Goal: Find specific page/section: Find specific page/section

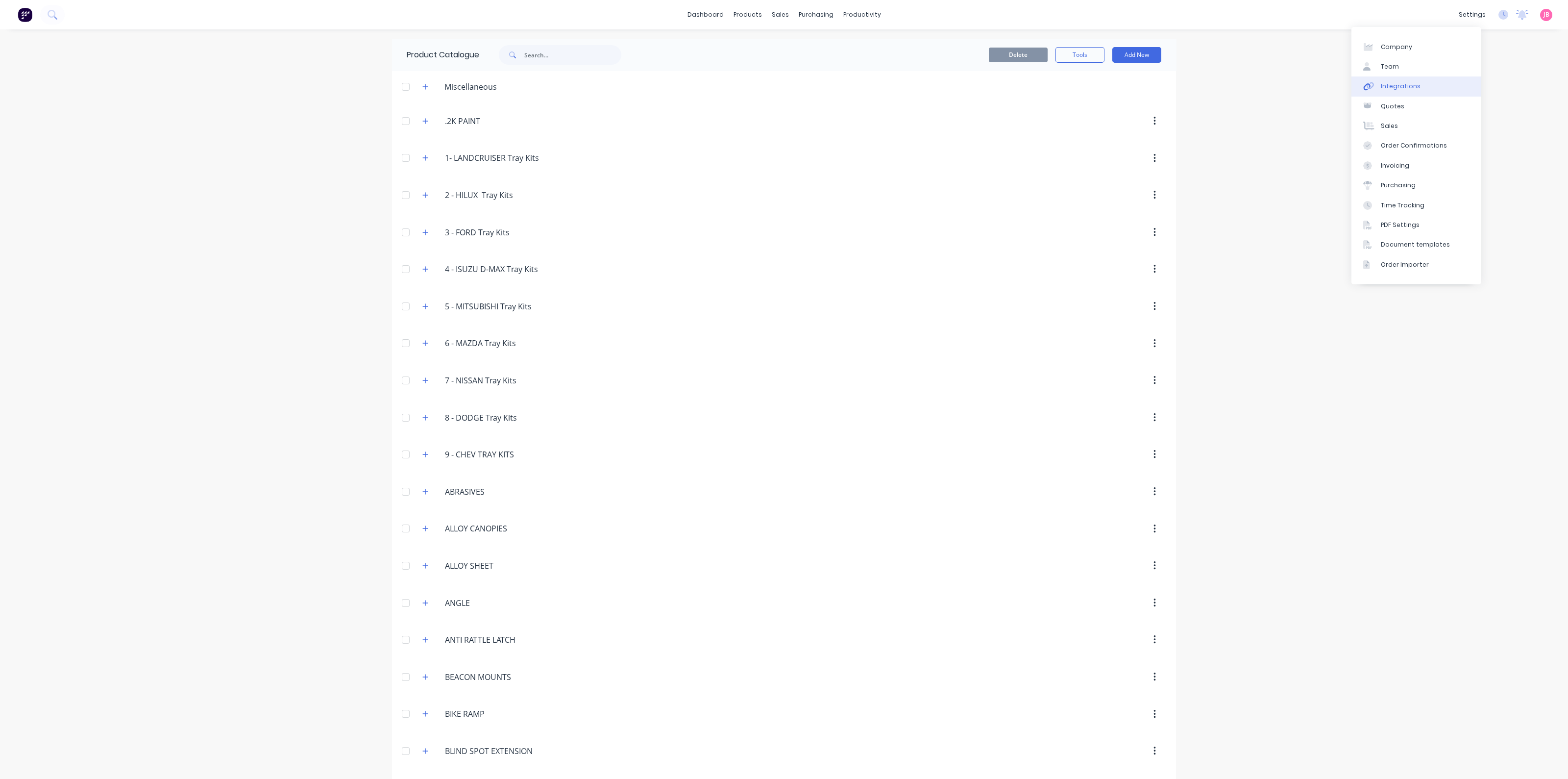
click at [1429, 91] on link "Integrations" at bounding box center [1416, 86] width 130 height 19
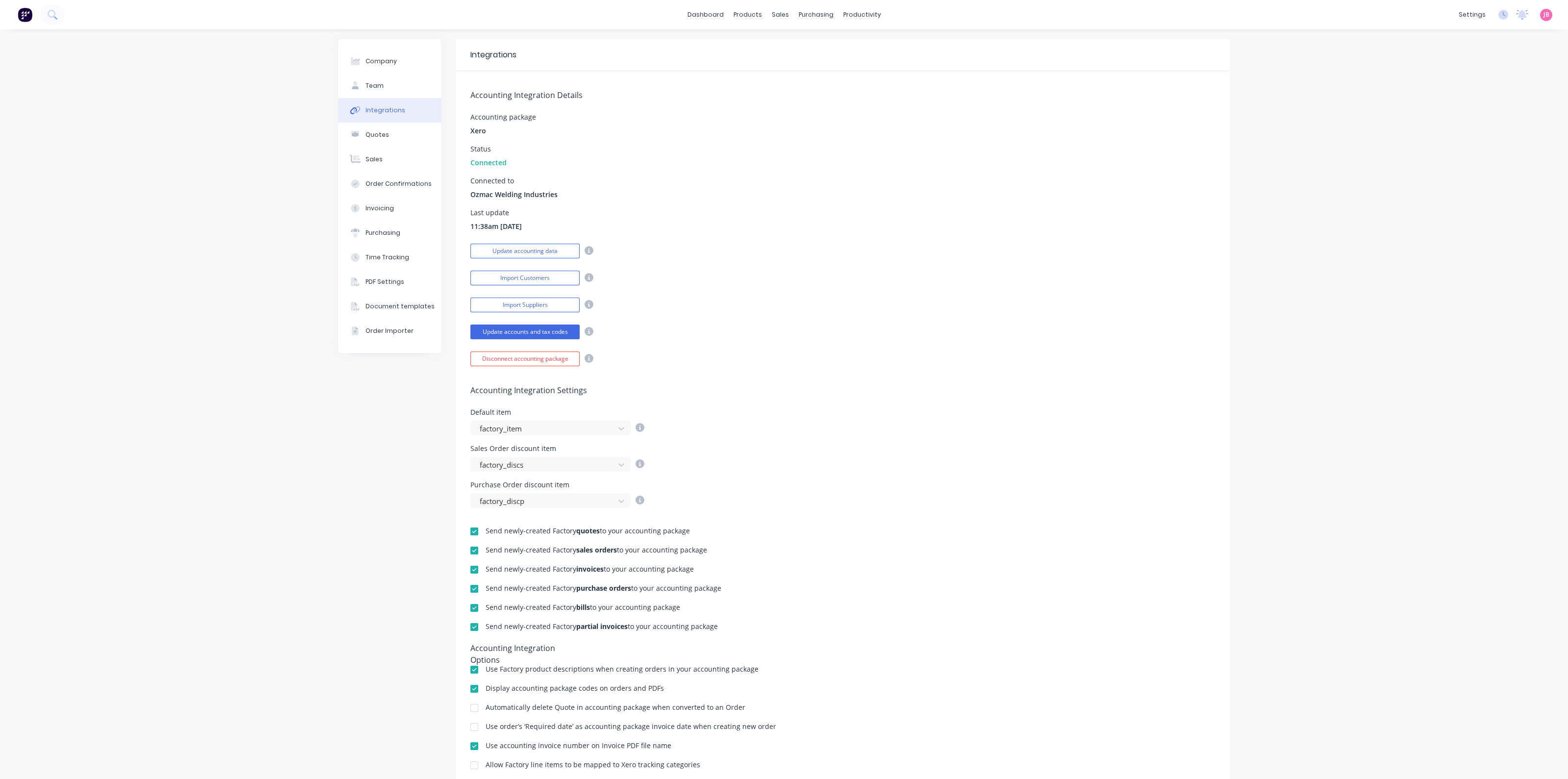
click at [586, 273] on icon at bounding box center [589, 277] width 9 height 9
click at [985, 202] on div "Accounting Integration Details Accounting package Xero Status Connected Connect…" at bounding box center [843, 219] width 774 height 295
drag, startPoint x: 135, startPoint y: 303, endPoint x: 131, endPoint y: 56, distance: 247.0
click at [135, 301] on div "Company Team Integrations Quotes Sales Order Confirmations Invoicing Purchasing…" at bounding box center [784, 429] width 1568 height 800
click at [23, 11] on img at bounding box center [25, 15] width 15 height 15
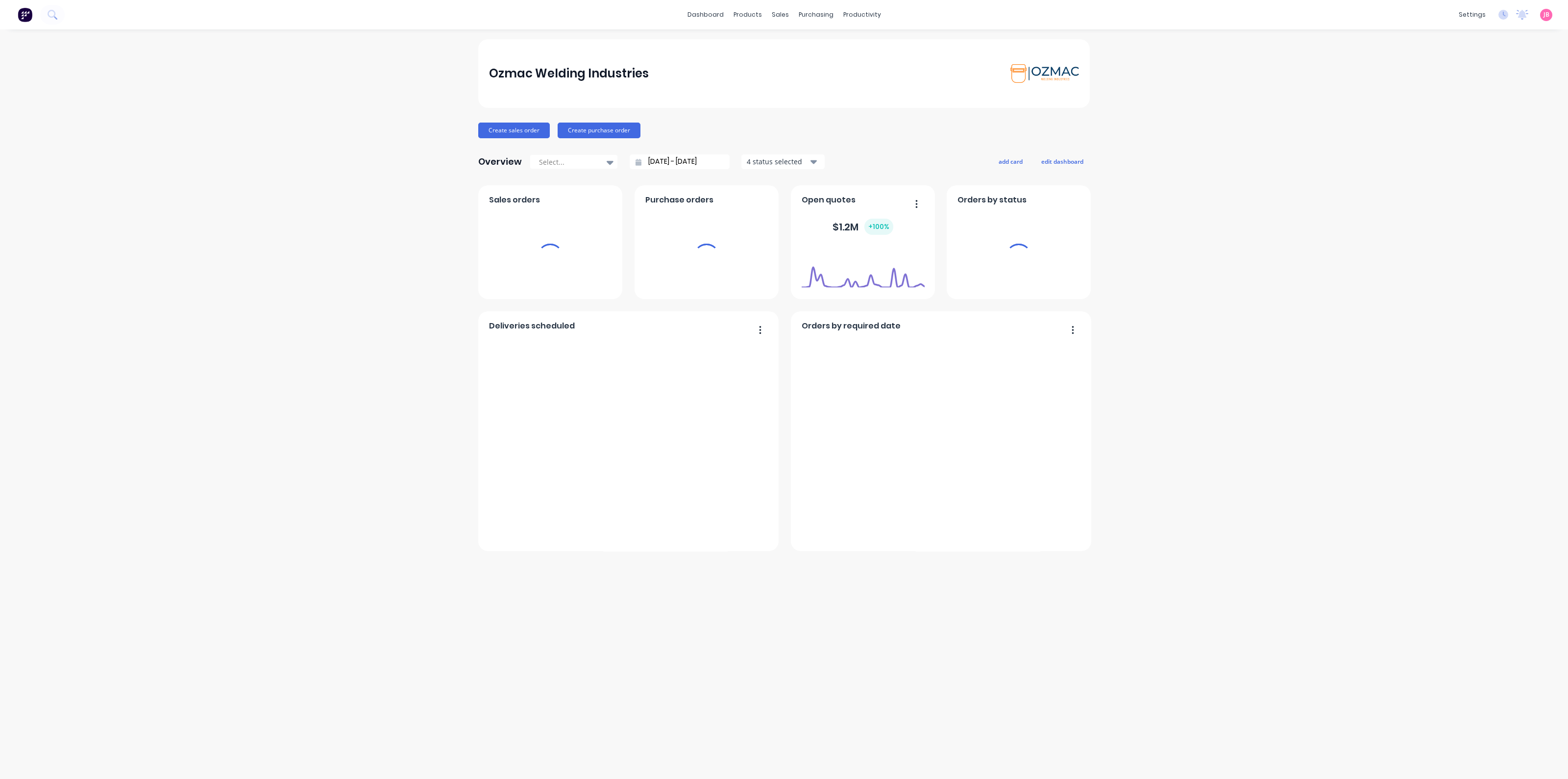
click at [1416, 244] on div "Ozmac Welding Industries Create sales order Create purchase order Overview Sele…" at bounding box center [784, 404] width 1568 height 730
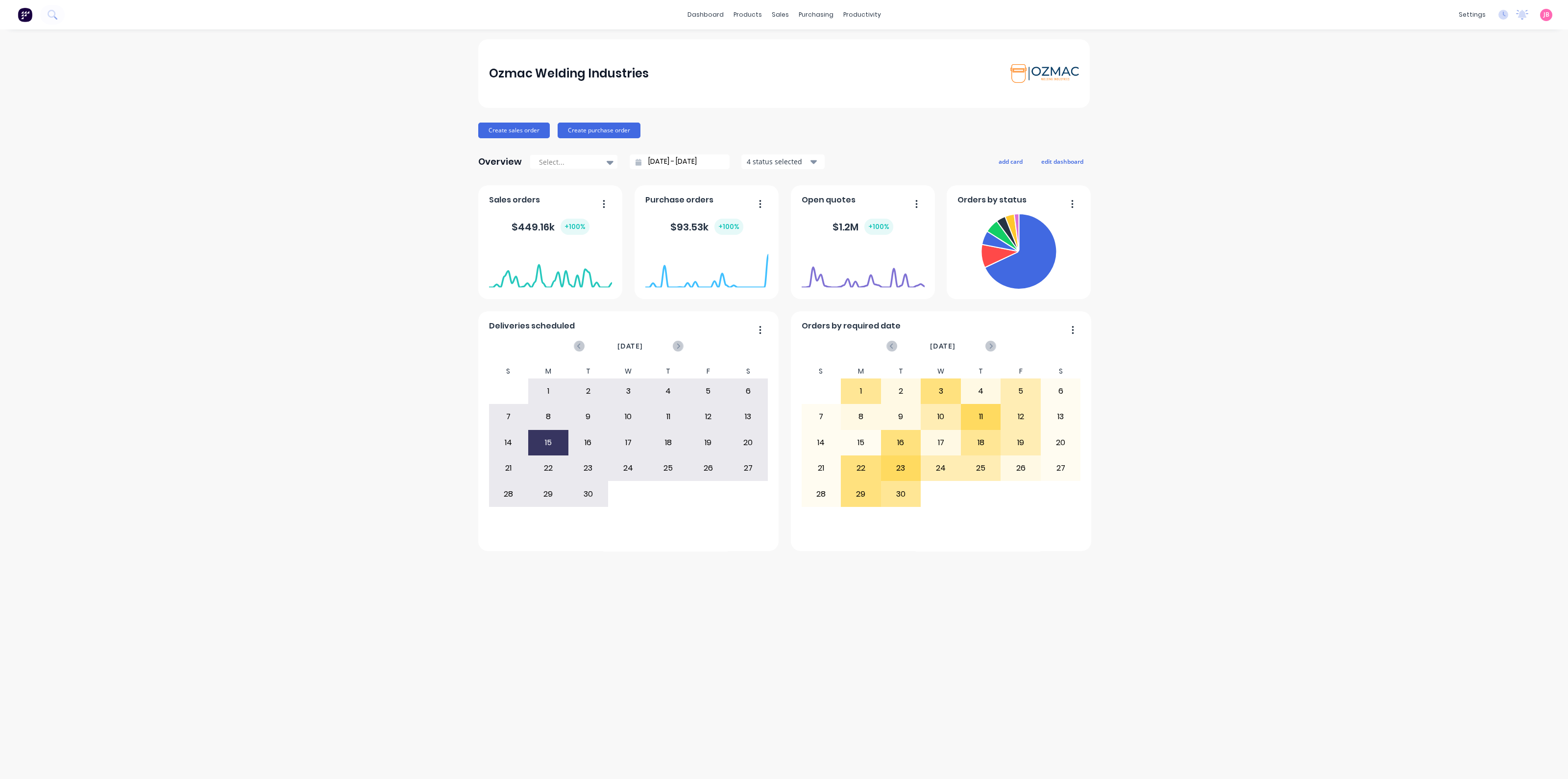
click at [528, 501] on div "29" at bounding box center [548, 494] width 40 height 26
click at [1338, 256] on div "Ozmac Welding Industries Create sales order Create purchase order Overview Sele…" at bounding box center [784, 404] width 1568 height 730
